Goal: Task Accomplishment & Management: Manage account settings

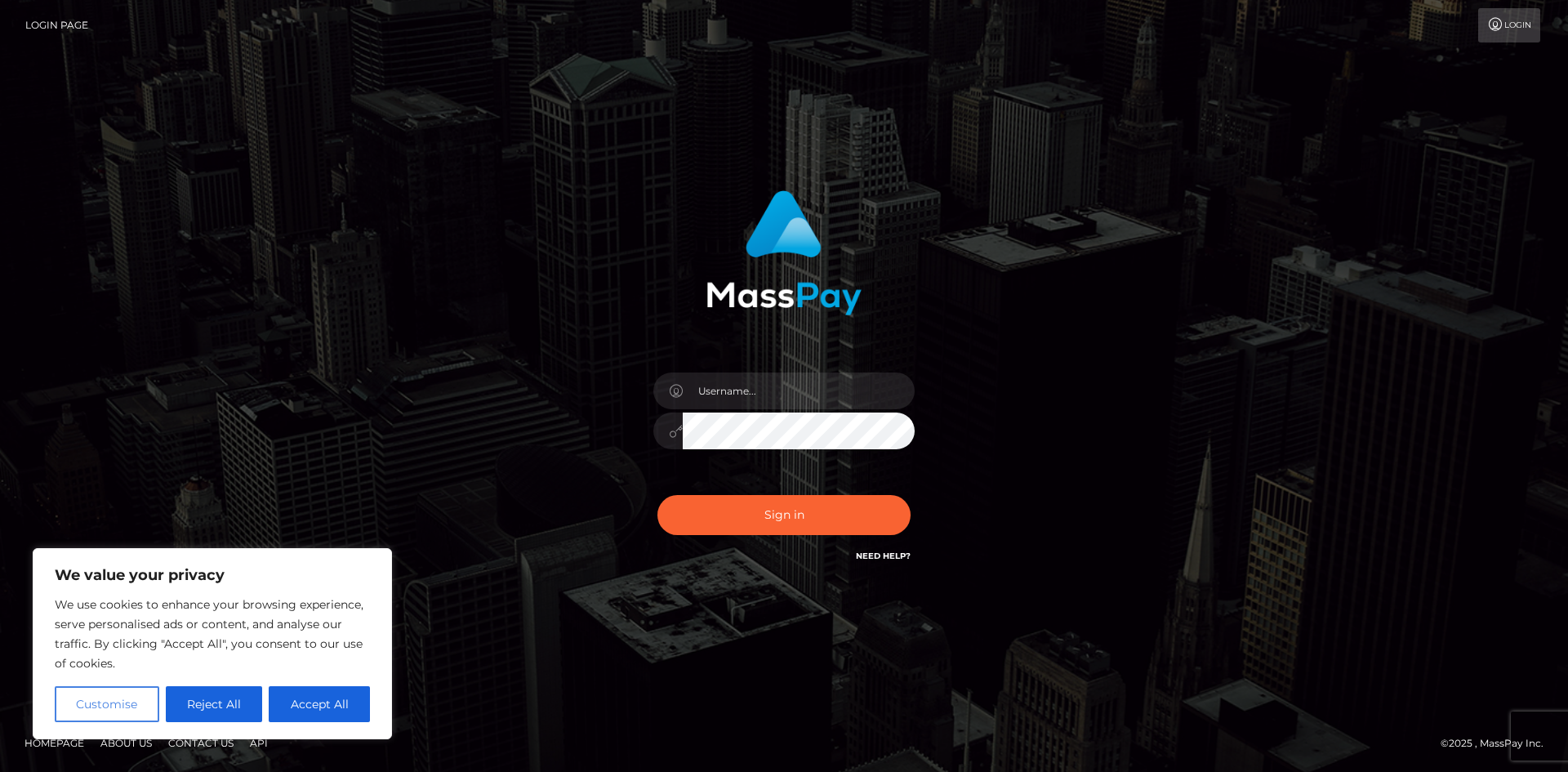
click at [120, 709] on button "Customise" at bounding box center [107, 705] width 104 height 36
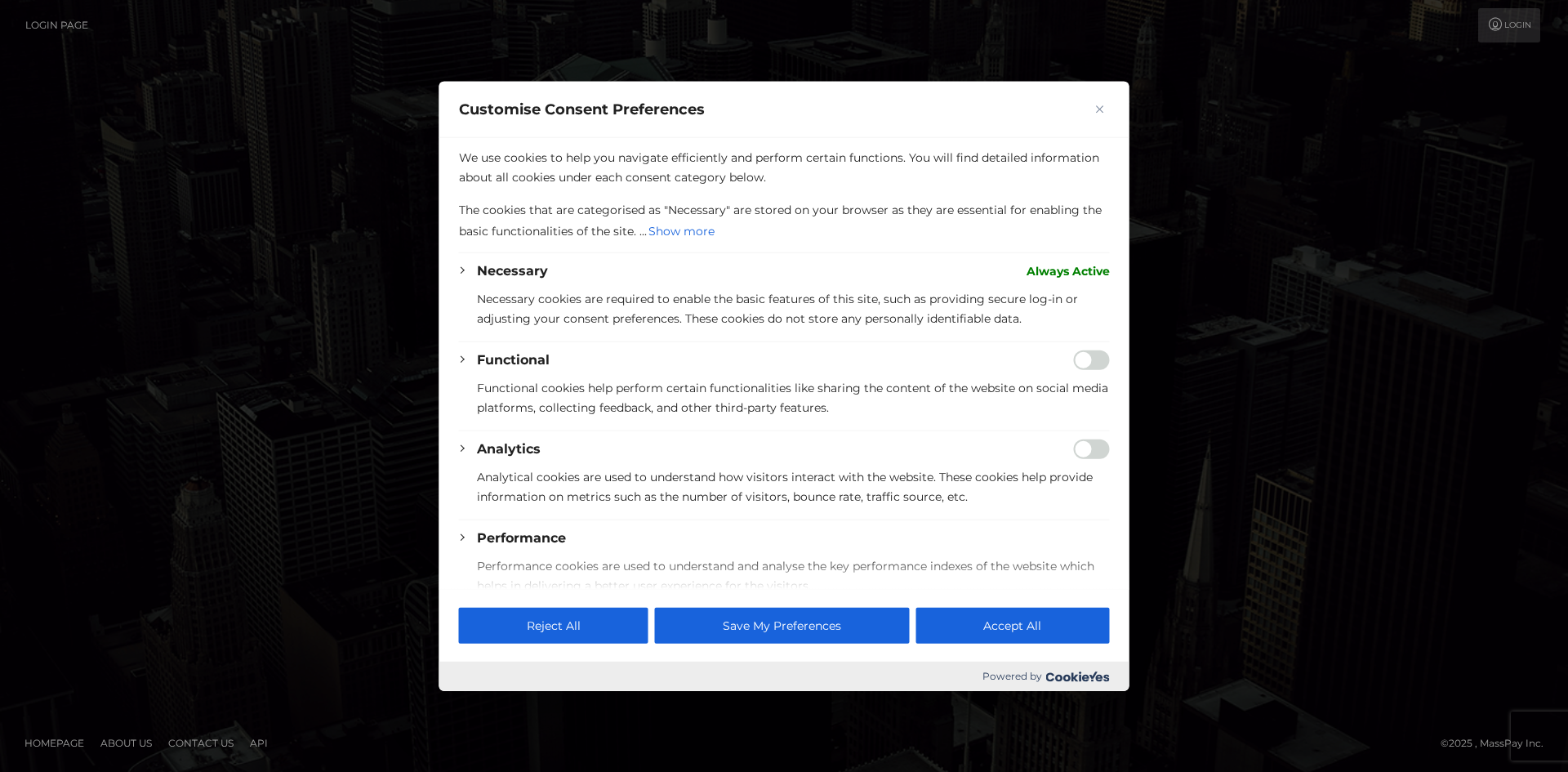
click at [1252, 366] on div at bounding box center [784, 386] width 1568 height 772
click at [991, 621] on button "Accept All" at bounding box center [1012, 626] width 193 height 36
checkbox input "true"
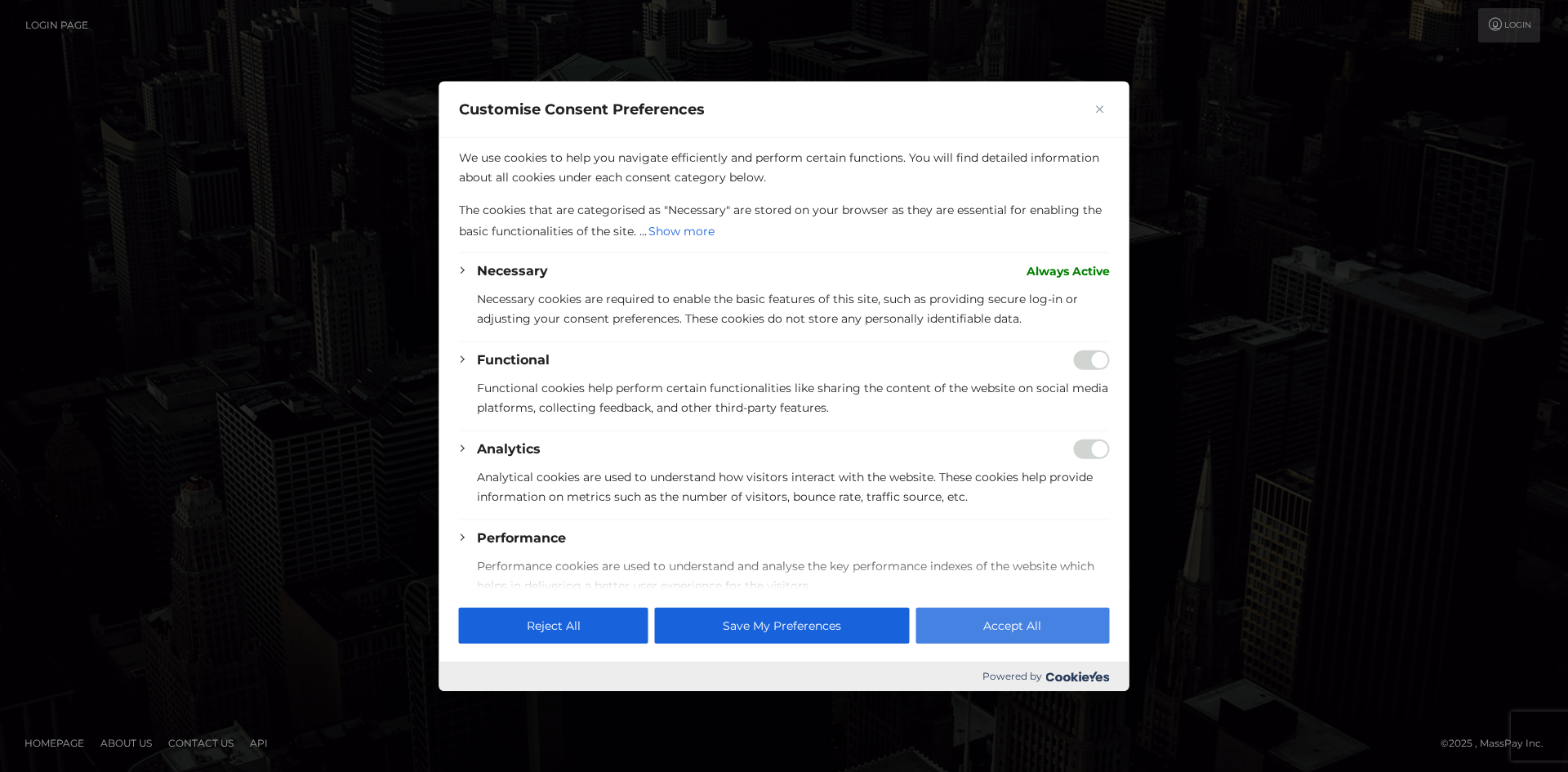
checkbox input "true"
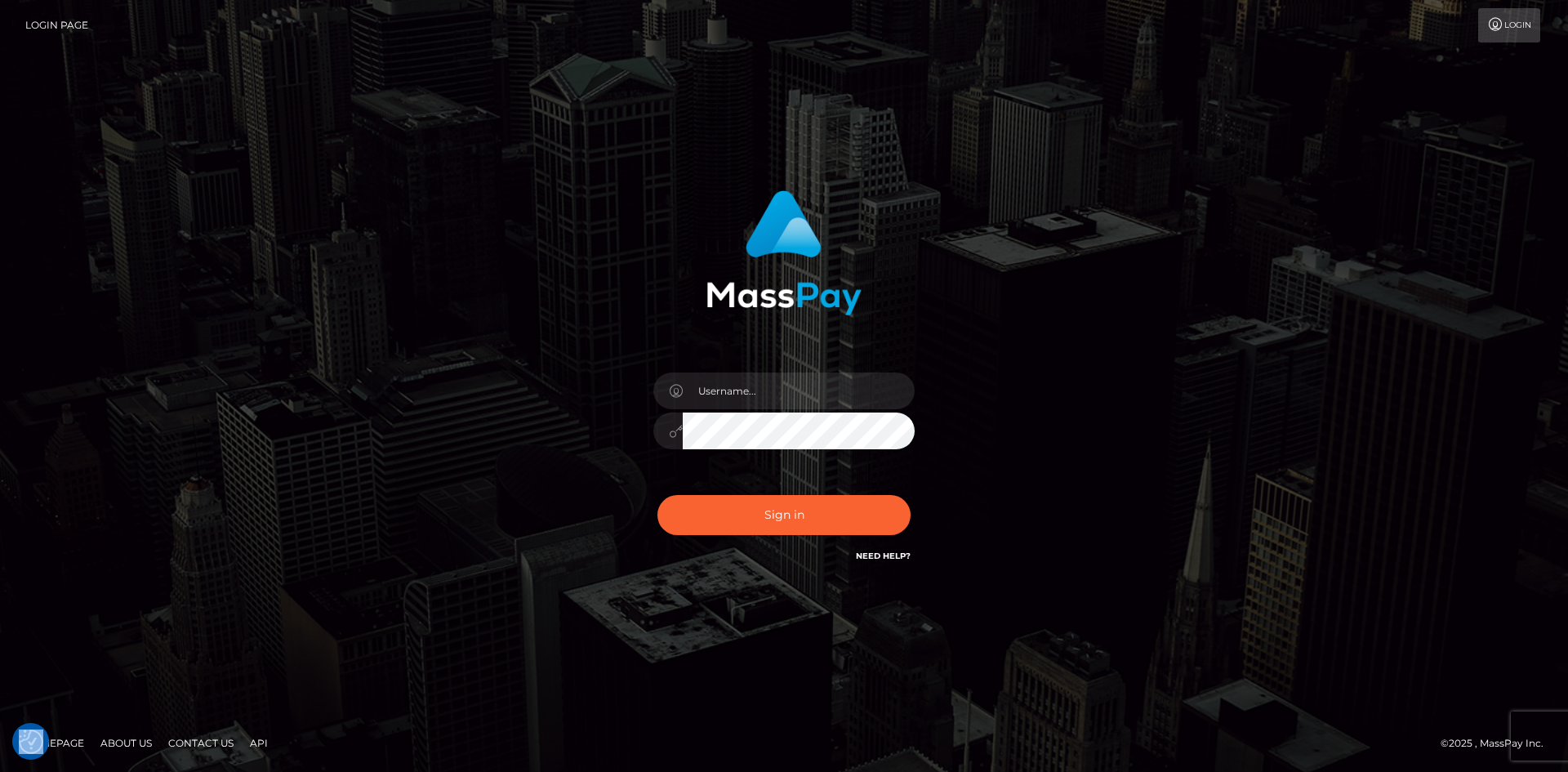
click at [199, 741] on link "Contact Us" at bounding box center [200, 743] width 78 height 25
click at [775, 396] on input "text" at bounding box center [799, 390] width 232 height 37
type input "[EMAIL_ADDRESS][DOMAIN_NAME]"
drag, startPoint x: 841, startPoint y: 391, endPoint x: 614, endPoint y: 403, distance: 227.3
click at [614, 403] on div "odaykababji1@gmail.com Sign in" at bounding box center [784, 377] width 429 height 399
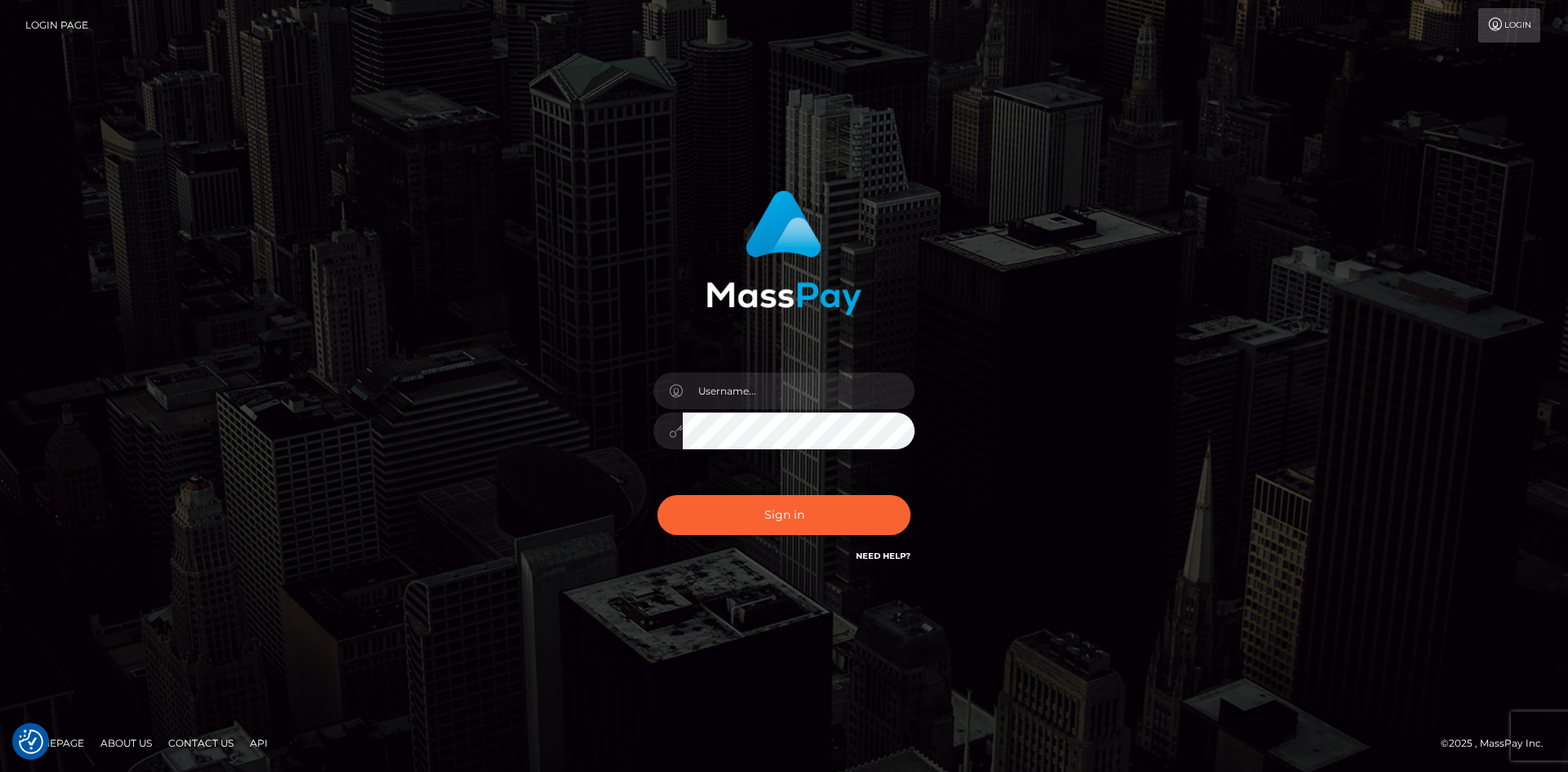
click at [594, 425] on div "Sign in" at bounding box center [784, 377] width 429 height 399
click at [828, 395] on input "text" at bounding box center [799, 390] width 232 height 37
type input "ODAYKABABJI"
click at [658, 495] on button "Sign in" at bounding box center [784, 515] width 253 height 40
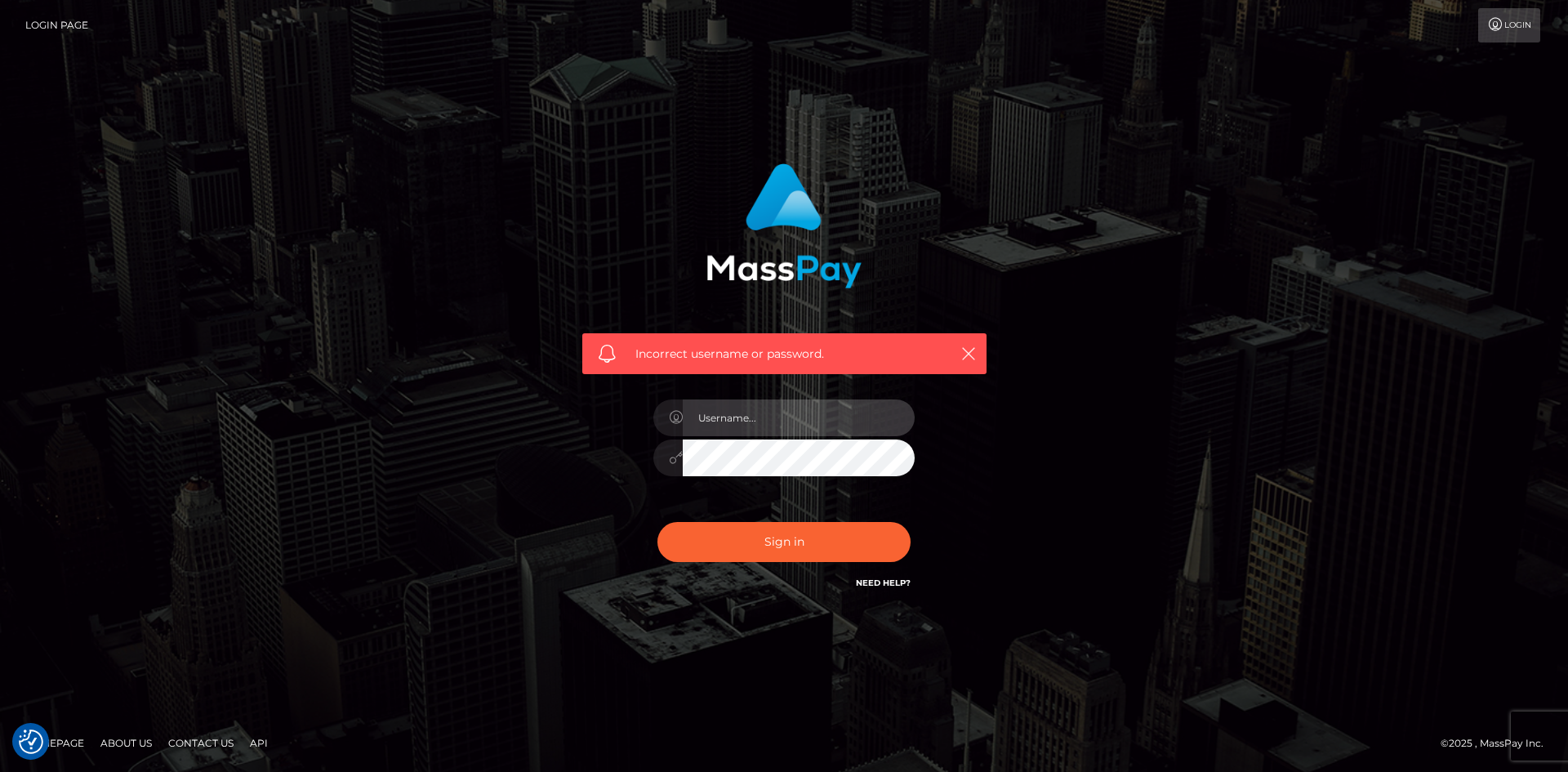
click at [741, 421] on input "text" at bounding box center [799, 417] width 232 height 37
type input "odaykababji"
click at [658, 522] on button "Sign in" at bounding box center [784, 542] width 253 height 40
click at [803, 415] on input "text" at bounding box center [799, 417] width 232 height 37
type input "[EMAIL_ADDRESS][DOMAIN_NAME]"
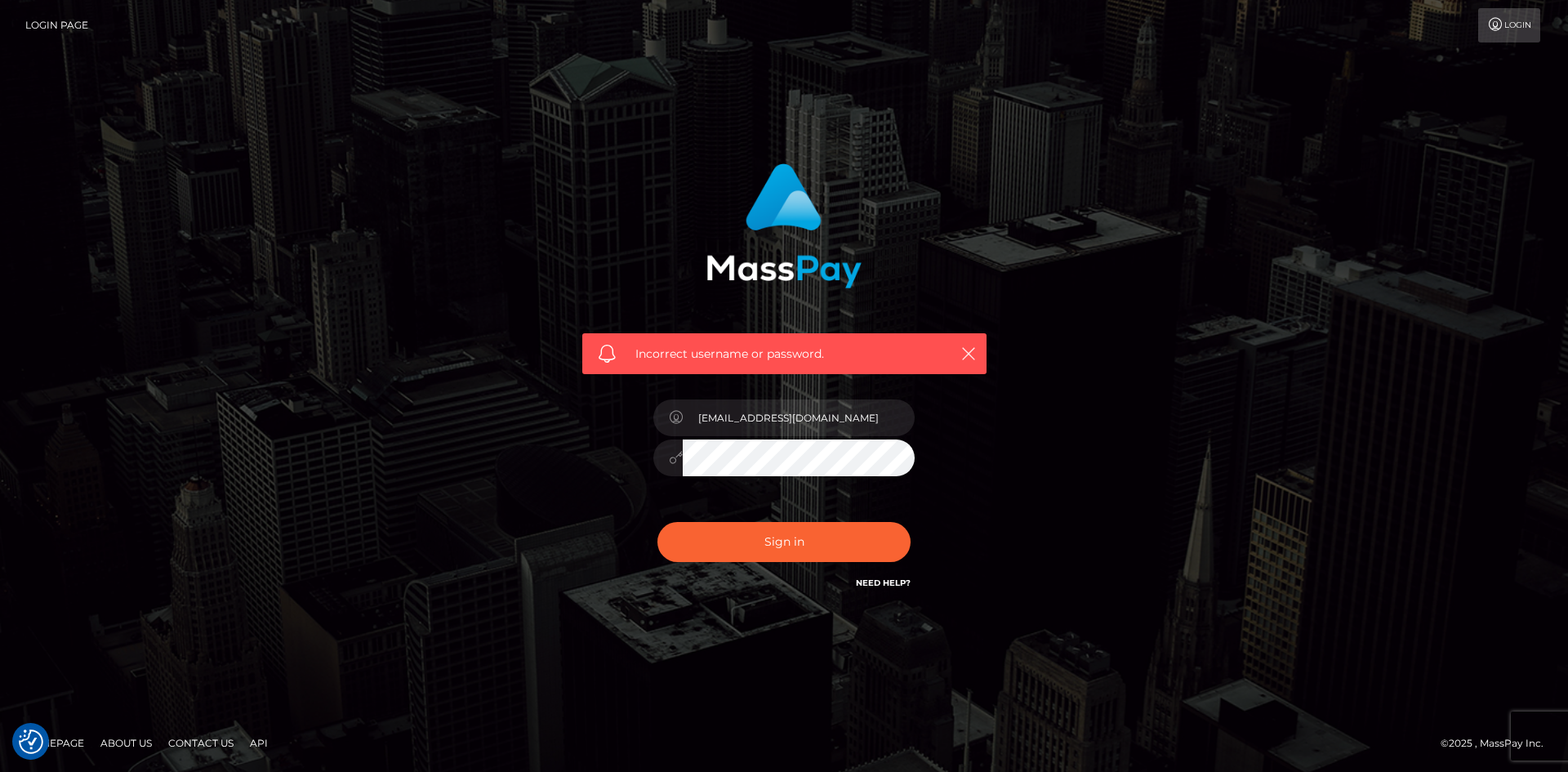
click at [673, 457] on icon at bounding box center [675, 457] width 13 height 13
click at [782, 552] on button "Sign in" at bounding box center [784, 542] width 253 height 40
click at [250, 746] on link "API" at bounding box center [259, 743] width 31 height 25
click at [186, 743] on link "Contact Us" at bounding box center [200, 743] width 78 height 25
